Goal: Information Seeking & Learning: Learn about a topic

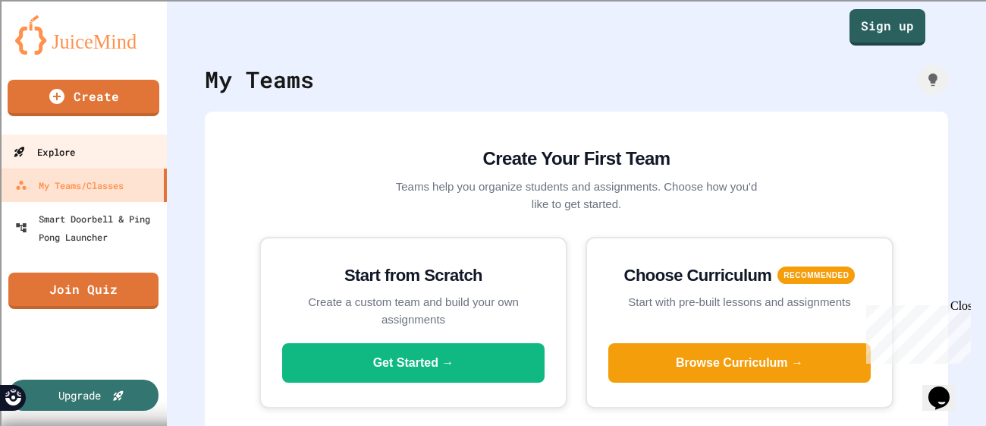
click at [118, 161] on link "Explore" at bounding box center [84, 151] width 172 height 34
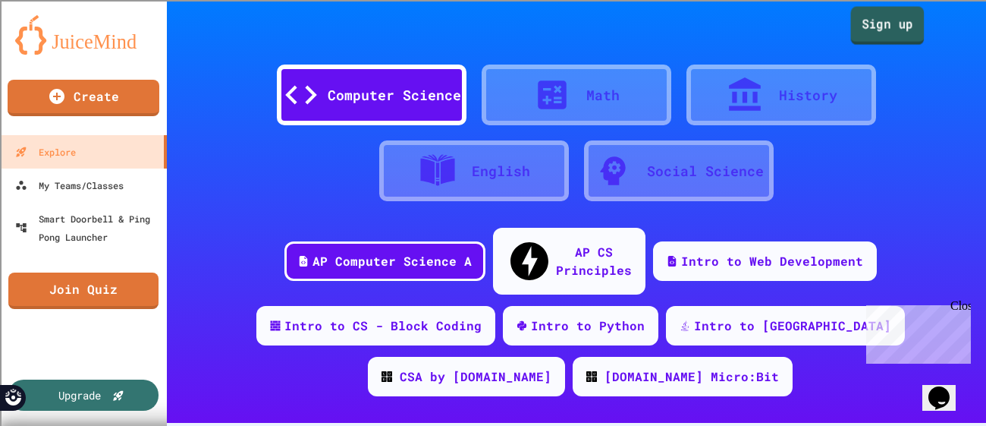
click at [876, 25] on link "Sign up" at bounding box center [888, 26] width 74 height 38
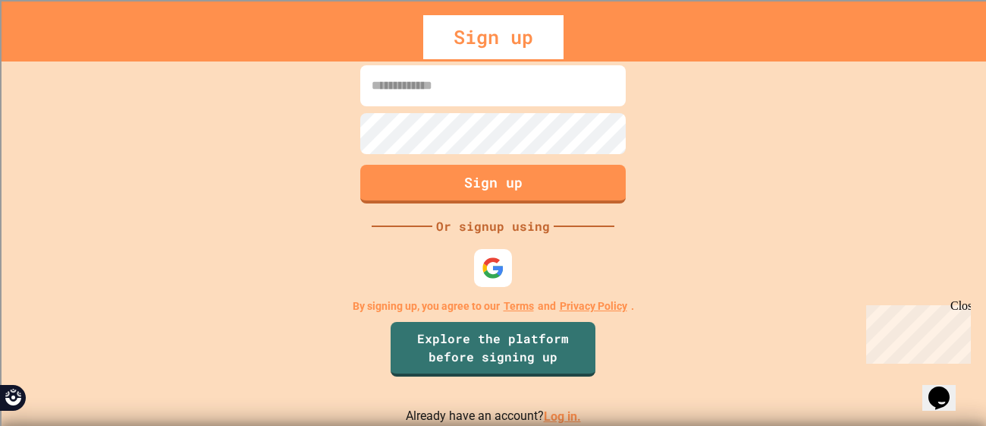
click at [546, 414] on link "Log in." at bounding box center [562, 416] width 37 height 14
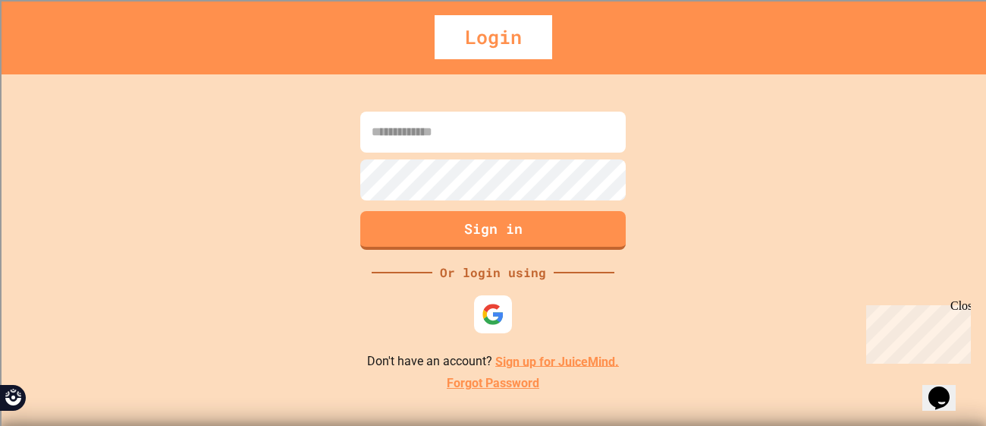
click at [407, 140] on input at bounding box center [493, 132] width 266 height 41
type input "**********"
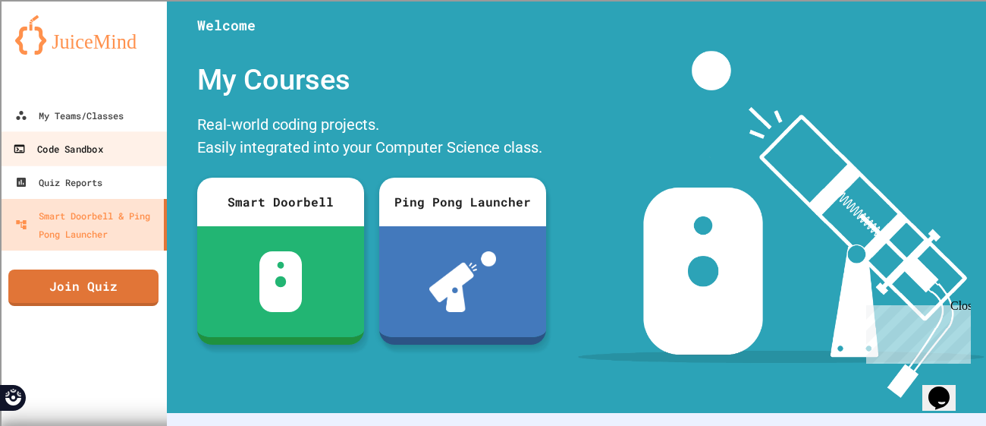
click at [102, 149] on div "Code Sandbox" at bounding box center [58, 149] width 90 height 19
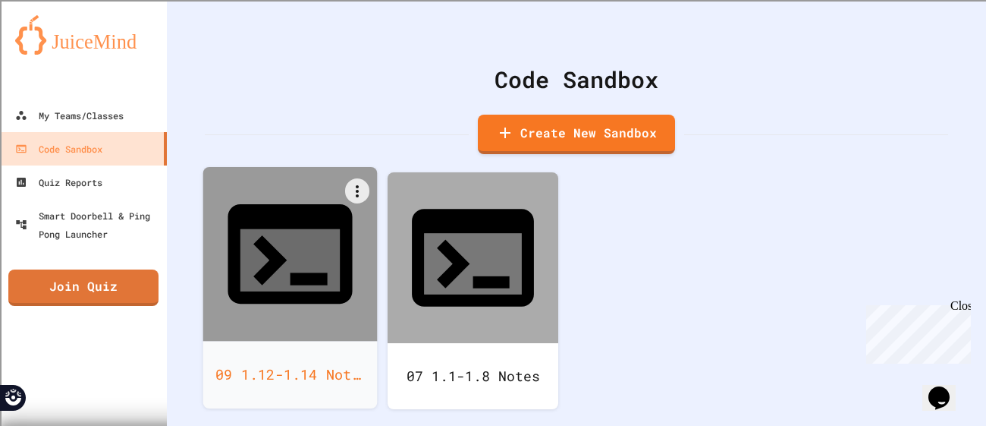
click at [374, 341] on div "09 1.12-1.14 Notes" at bounding box center [290, 375] width 175 height 68
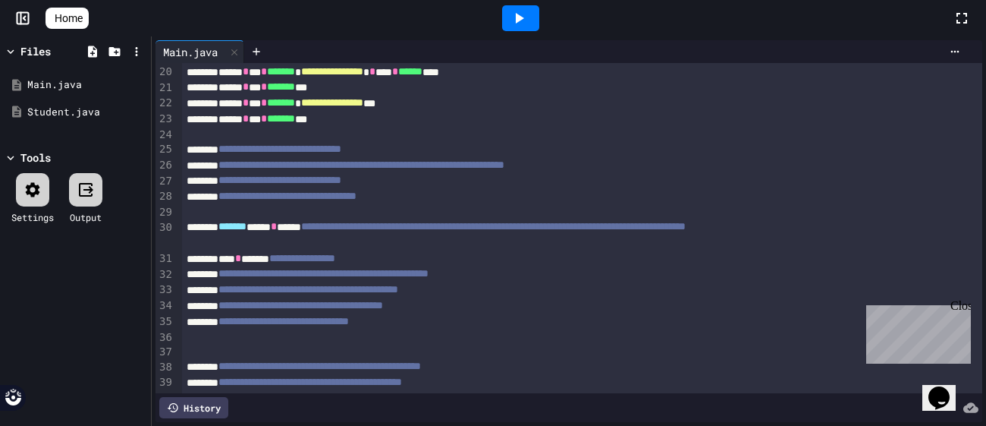
scroll to position [341, 0]
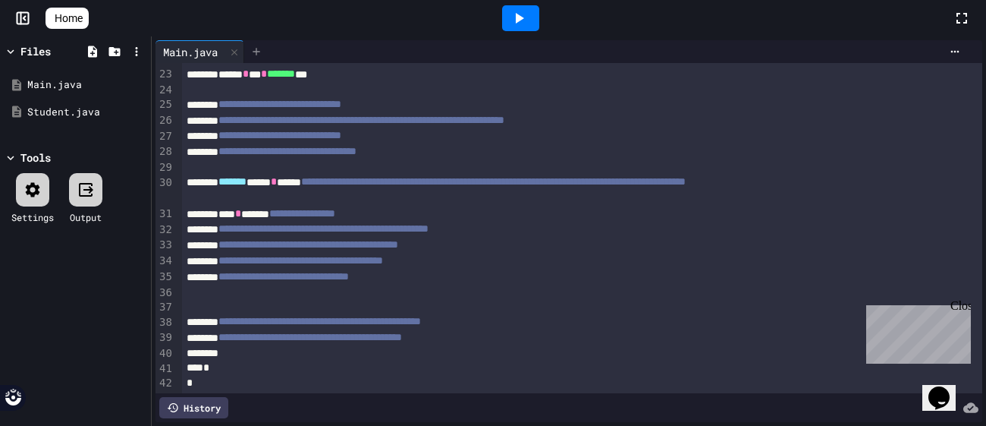
click at [269, 45] on div at bounding box center [256, 51] width 24 height 23
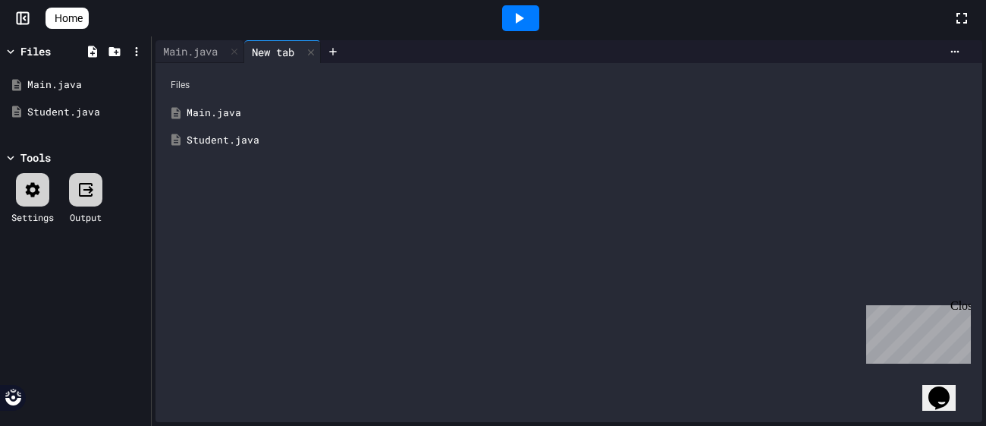
click at [231, 140] on div "Student.java" at bounding box center [580, 140] width 787 height 15
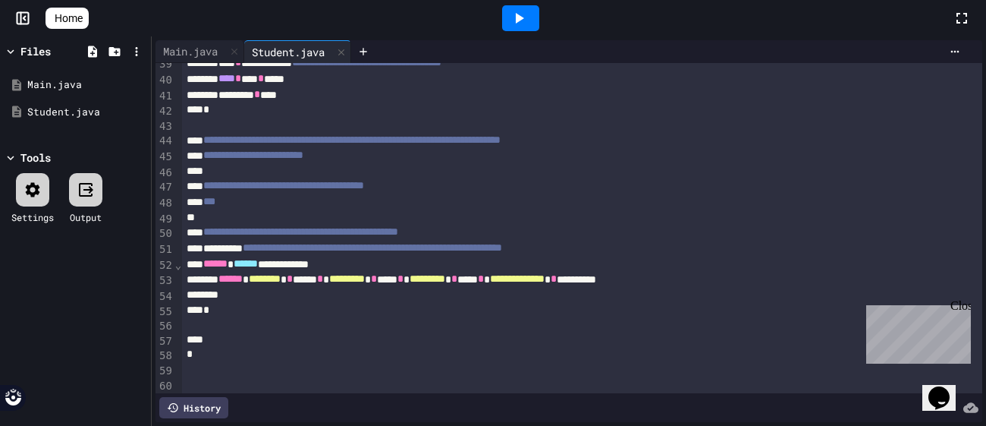
scroll to position [602, 0]
